Goal: Task Accomplishment & Management: Complete application form

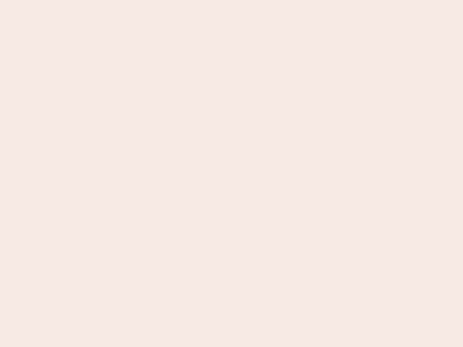
click at [231, 173] on nb-app "Almost there Thank you for registering for Newbook. Your account is under revie…" at bounding box center [231, 173] width 463 height 347
click at [231, 0] on nb-app "Almost there Thank you for registering for Newbook. Your account is under revie…" at bounding box center [231, 173] width 463 height 347
click at [247, 0] on nb-app "Almost there Thank you for registering for Newbook. Your account is under revie…" at bounding box center [231, 173] width 463 height 347
click at [231, 173] on nb-app "Almost there Thank you for registering for Newbook. Your account is under revie…" at bounding box center [231, 173] width 463 height 347
click at [231, 0] on nb-app "Almost there Thank you for registering for Newbook. Your account is under revie…" at bounding box center [231, 173] width 463 height 347
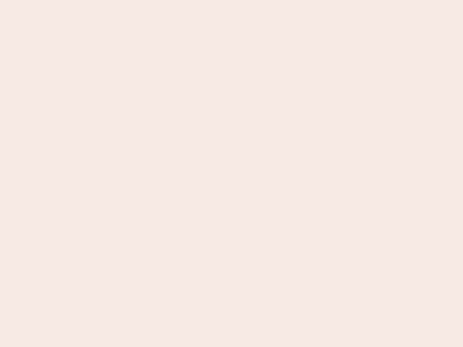
click at [162, 0] on nb-app "Almost there Thank you for registering for Newbook. Your account is under revie…" at bounding box center [231, 173] width 463 height 347
click at [231, 173] on nb-app "Almost there Thank you for registering for Newbook. Your account is under revie…" at bounding box center [231, 173] width 463 height 347
click at [231, 0] on nb-app "Almost there Thank you for registering for Newbook. Your account is under revie…" at bounding box center [231, 173] width 463 height 347
click at [162, 0] on nb-app "Almost there Thank you for registering for Newbook. Your account is under revie…" at bounding box center [231, 173] width 463 height 347
click at [231, 173] on nb-app "Almost there Thank you for registering for Newbook. Your account is under revie…" at bounding box center [231, 173] width 463 height 347
